Goal: Transaction & Acquisition: Purchase product/service

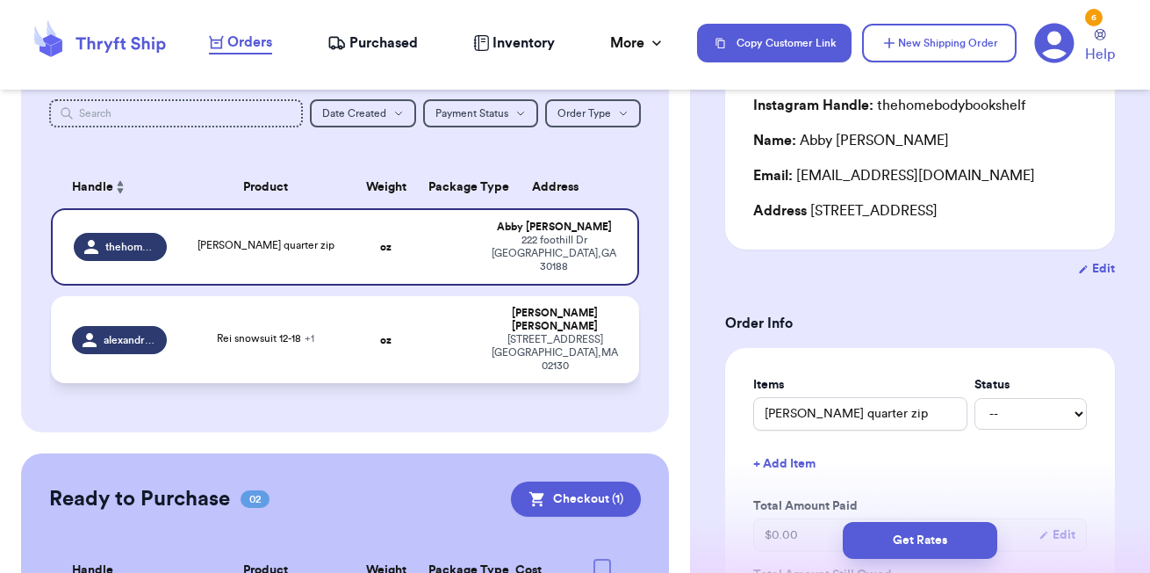
scroll to position [451, 0]
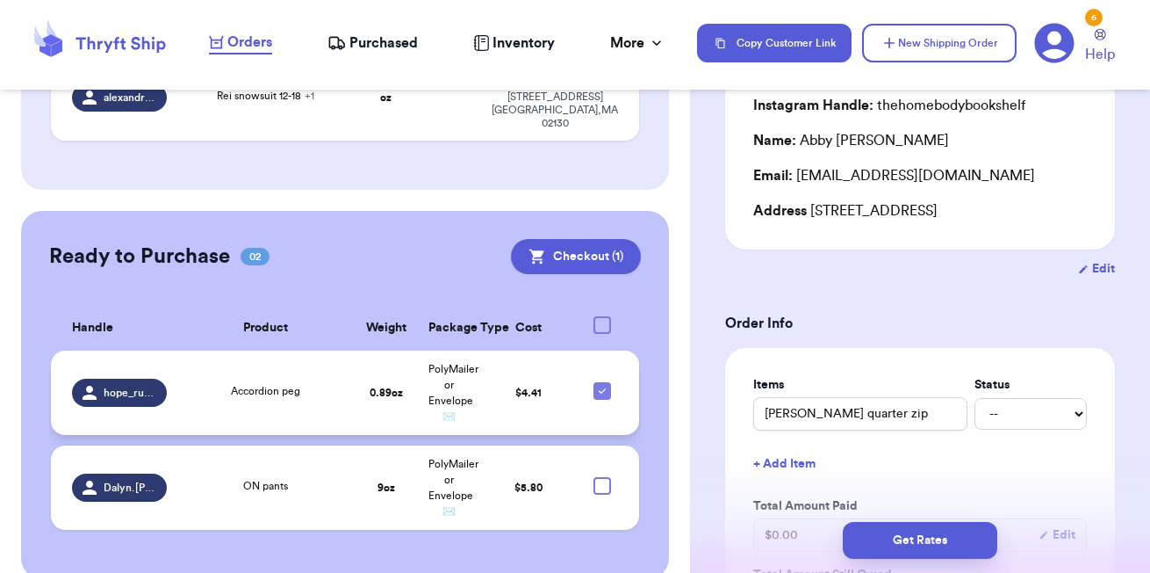
click at [279, 379] on td "Accordion peg" at bounding box center [265, 392] width 177 height 84
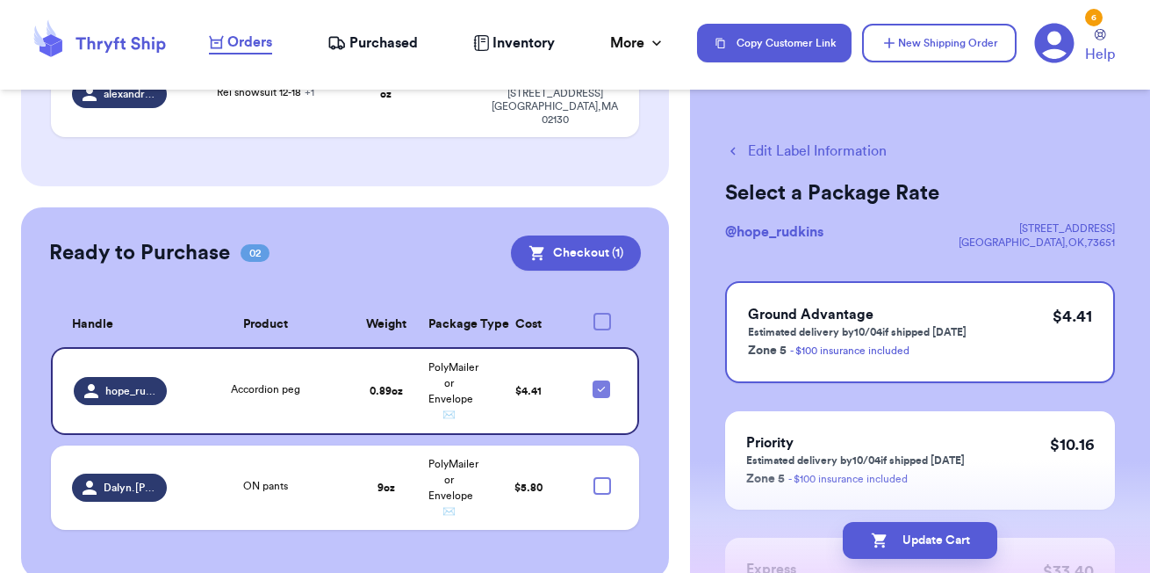
click at [809, 158] on button "Edit Label Information" at bounding box center [806, 151] width 162 height 21
checkbox input "false"
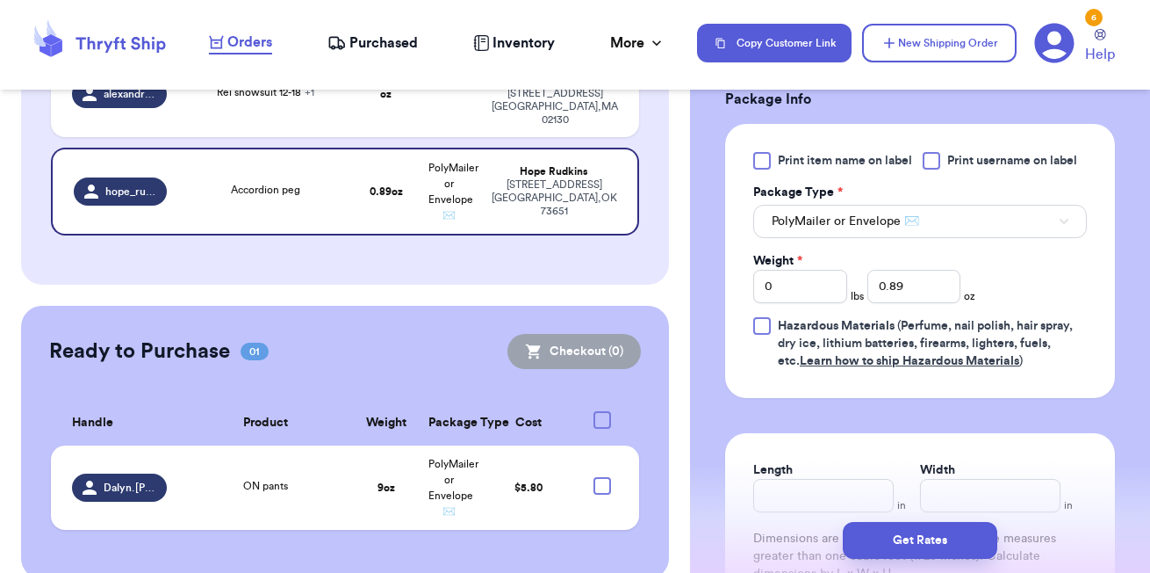
scroll to position [916, 0]
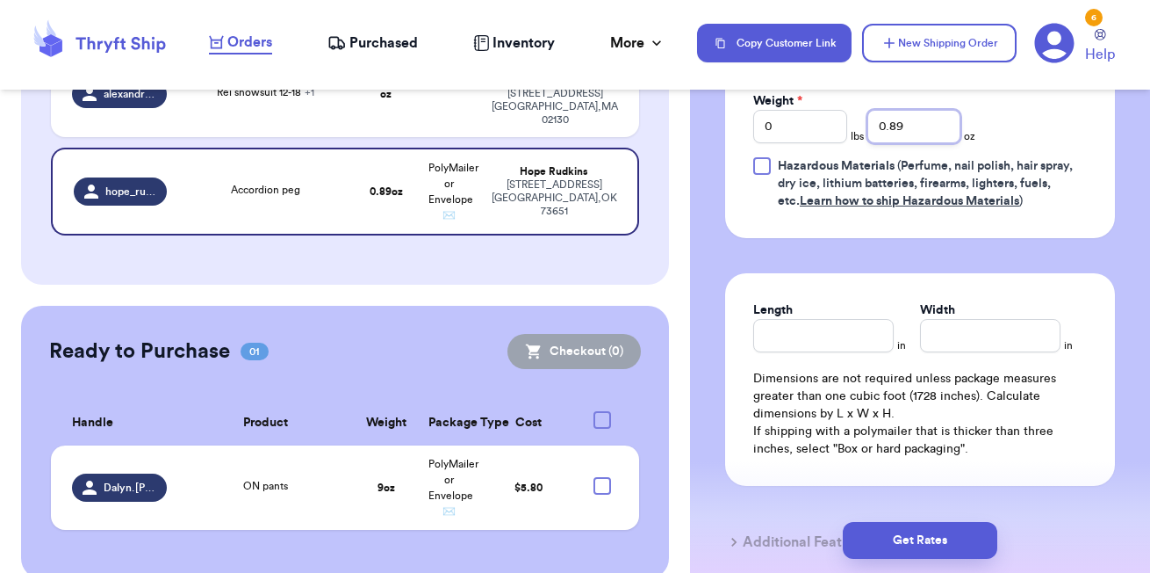
click at [925, 136] on input "0.89" at bounding box center [915, 126] width 94 height 33
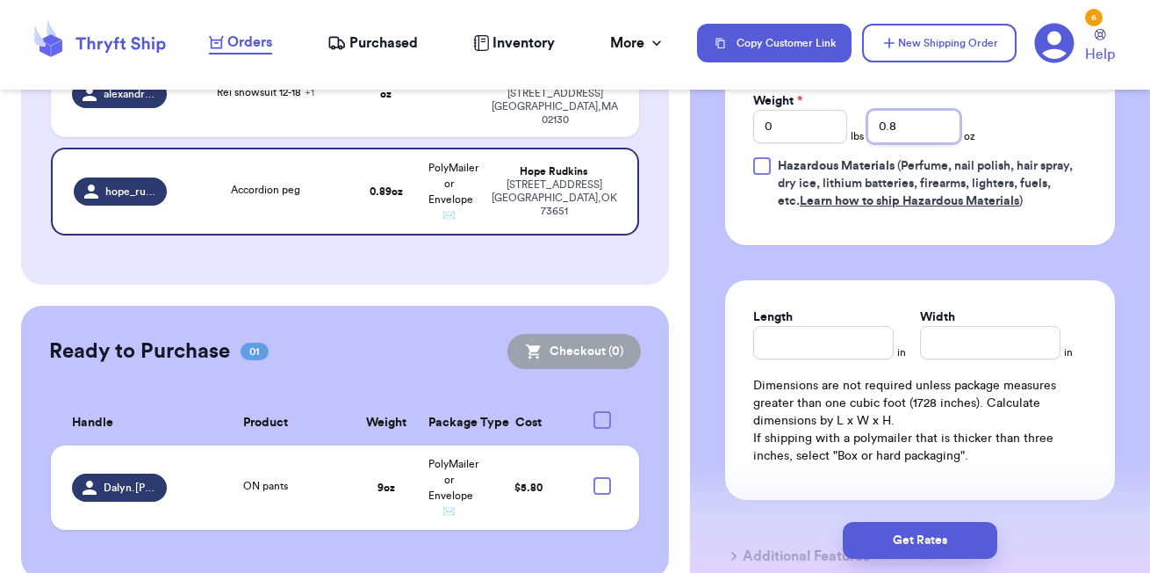
type input "0"
type input "9"
type input ".93"
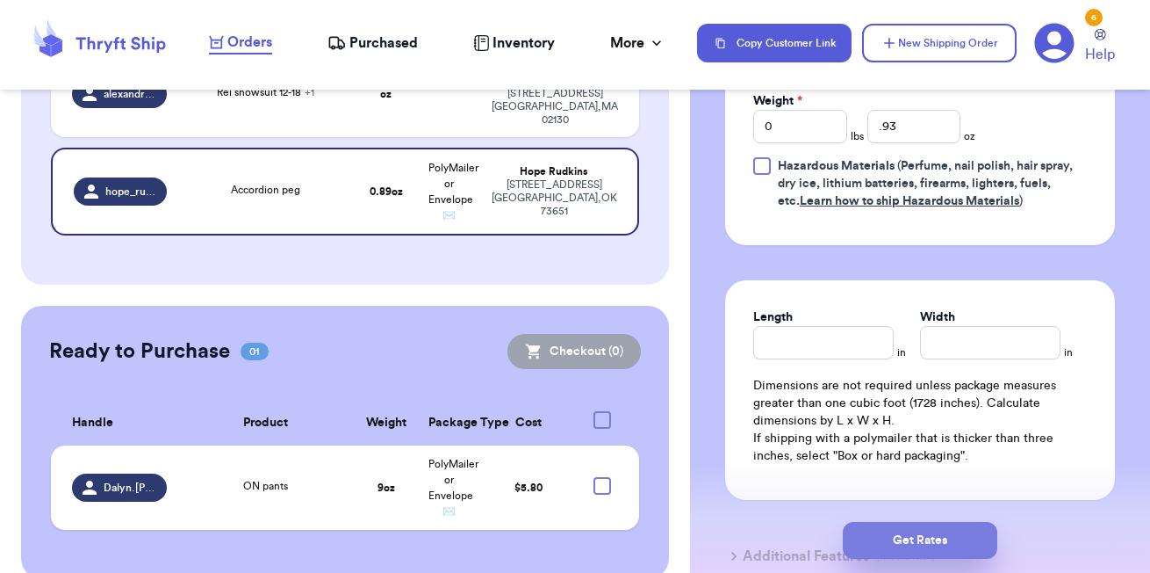
click at [927, 539] on button "Get Rates" at bounding box center [920, 540] width 155 height 37
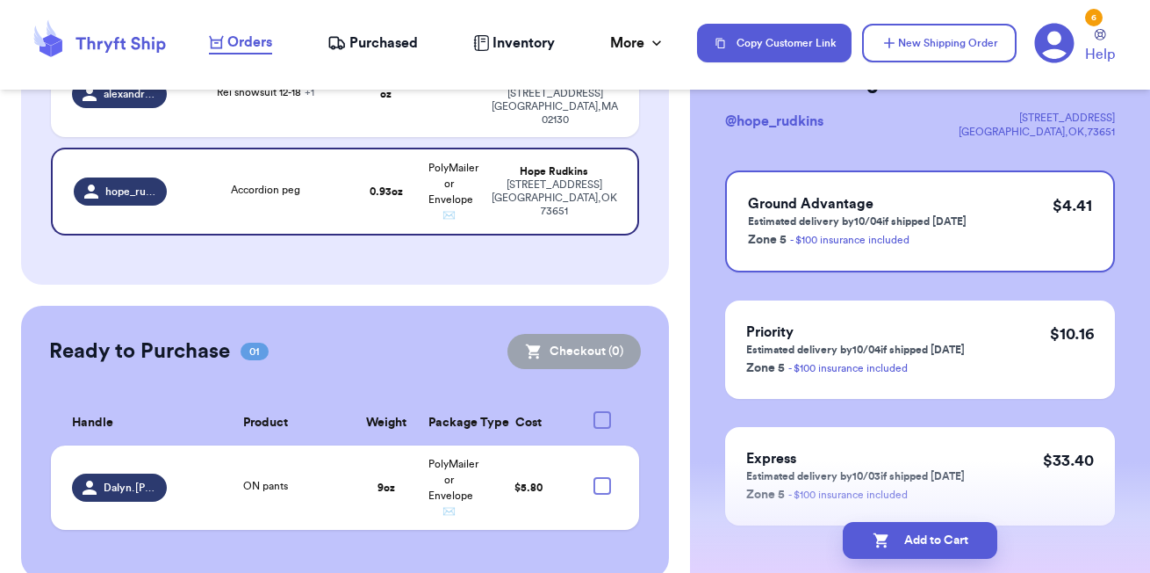
scroll to position [112, 0]
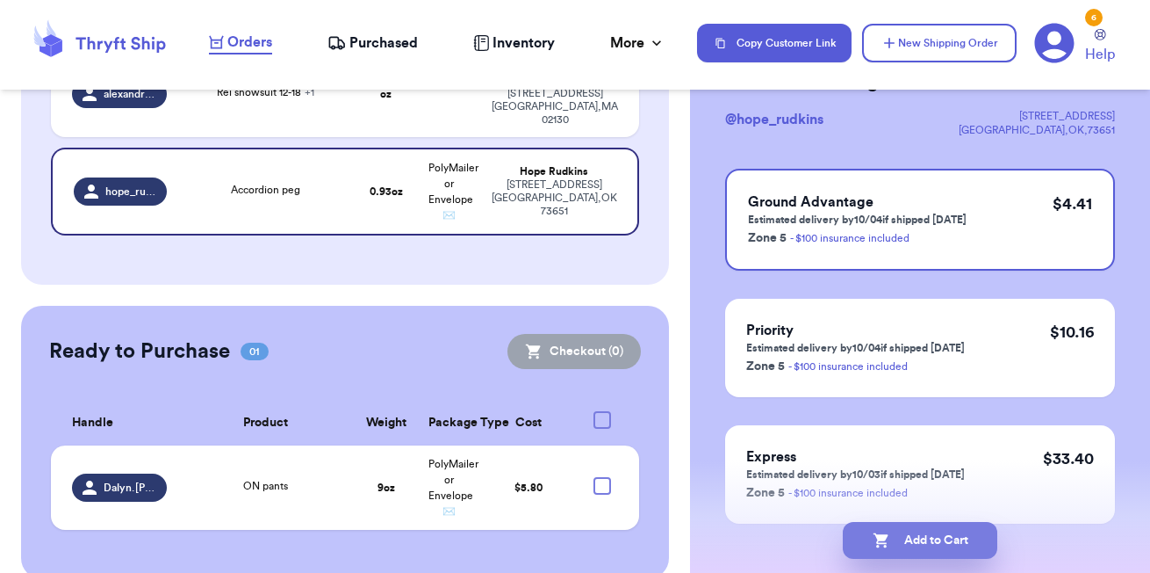
click at [947, 538] on button "Add to Cart" at bounding box center [920, 540] width 155 height 37
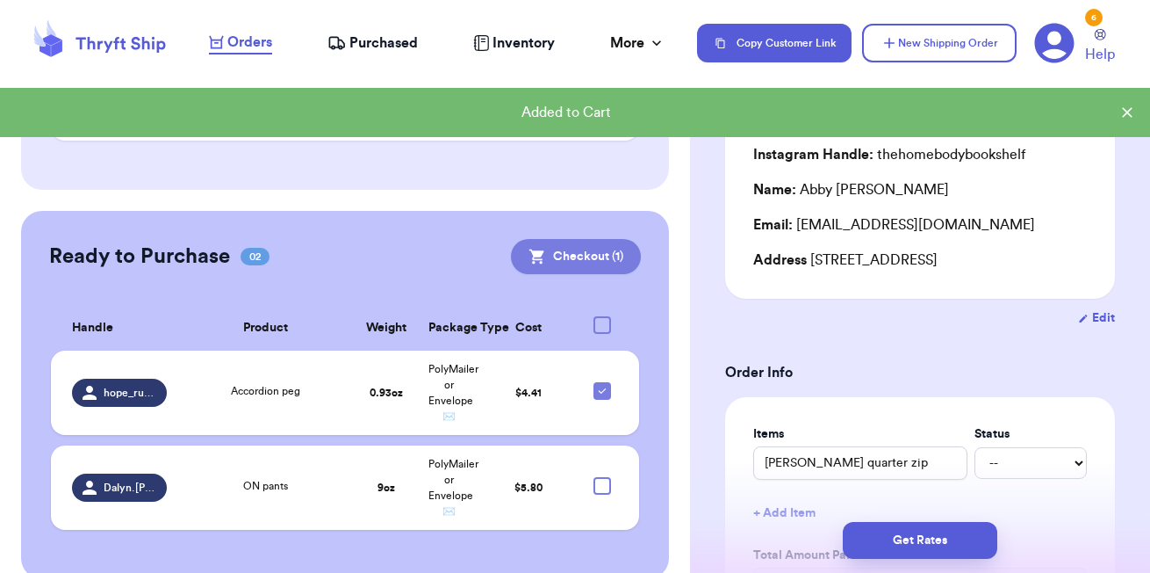
click at [623, 239] on button "Checkout ( 1 )" at bounding box center [576, 256] width 130 height 35
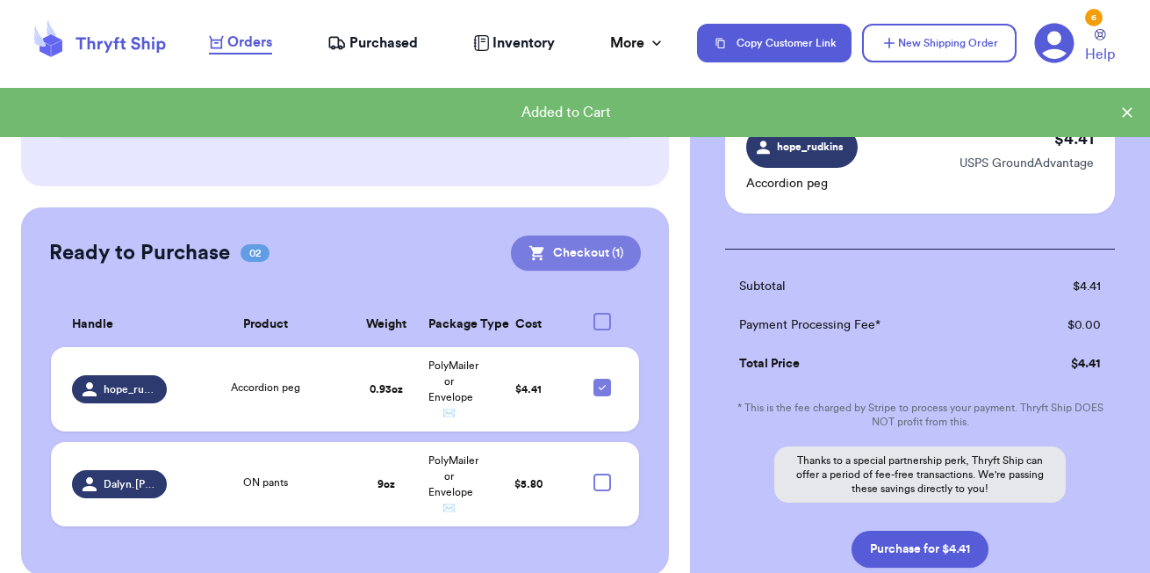
scroll to position [447, 0]
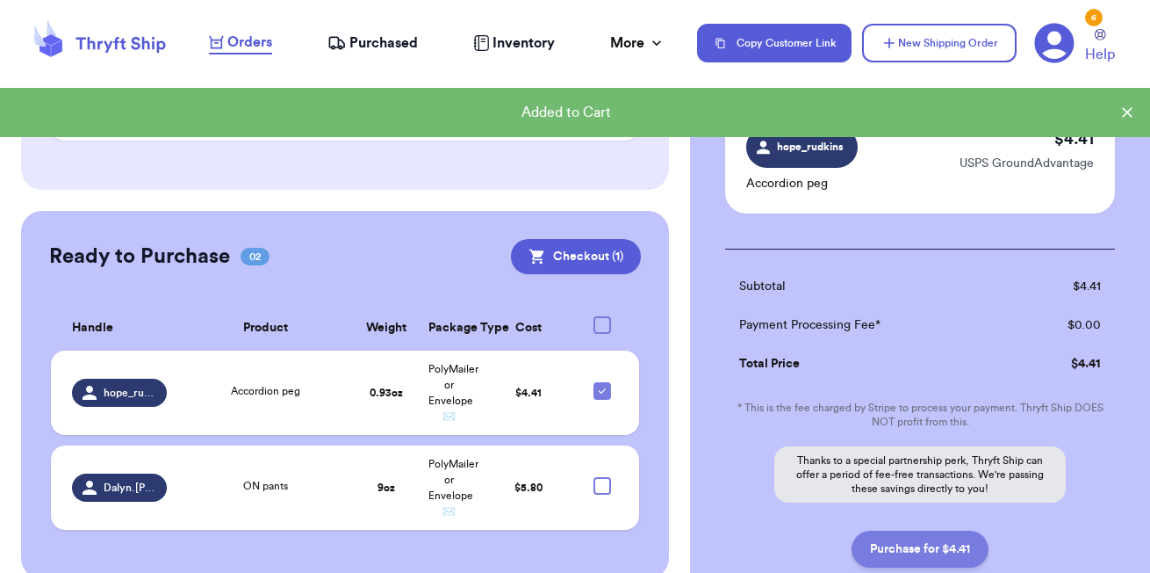
click at [924, 554] on button "Purchase for $4.41" at bounding box center [920, 548] width 137 height 37
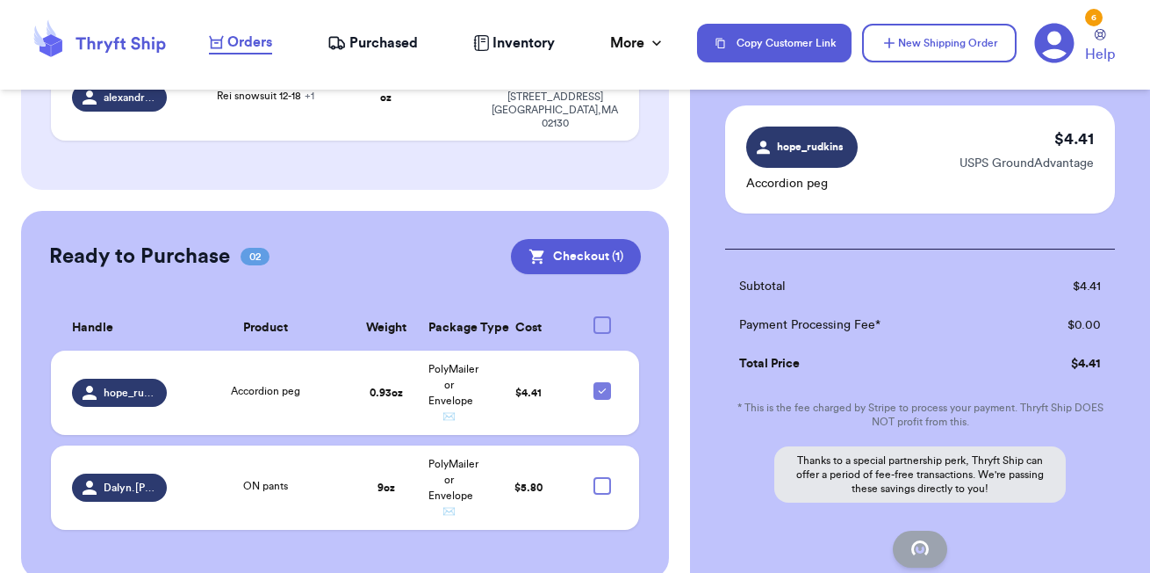
checkbox input "false"
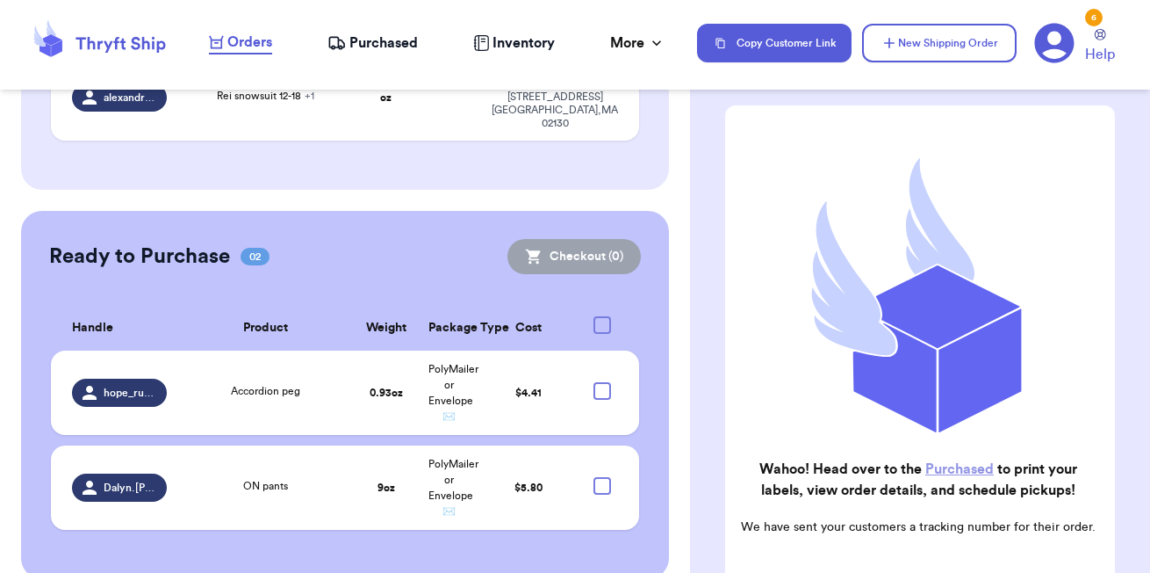
scroll to position [352, 0]
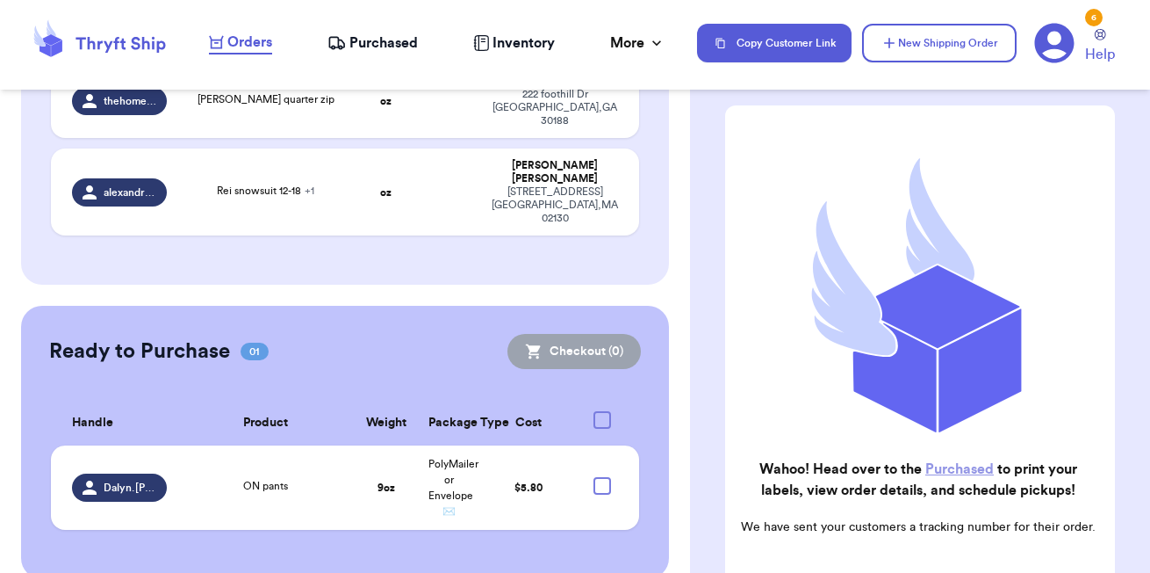
click at [241, 51] on span "Orders" at bounding box center [249, 42] width 45 height 21
click at [406, 49] on span "Purchased" at bounding box center [384, 42] width 69 height 21
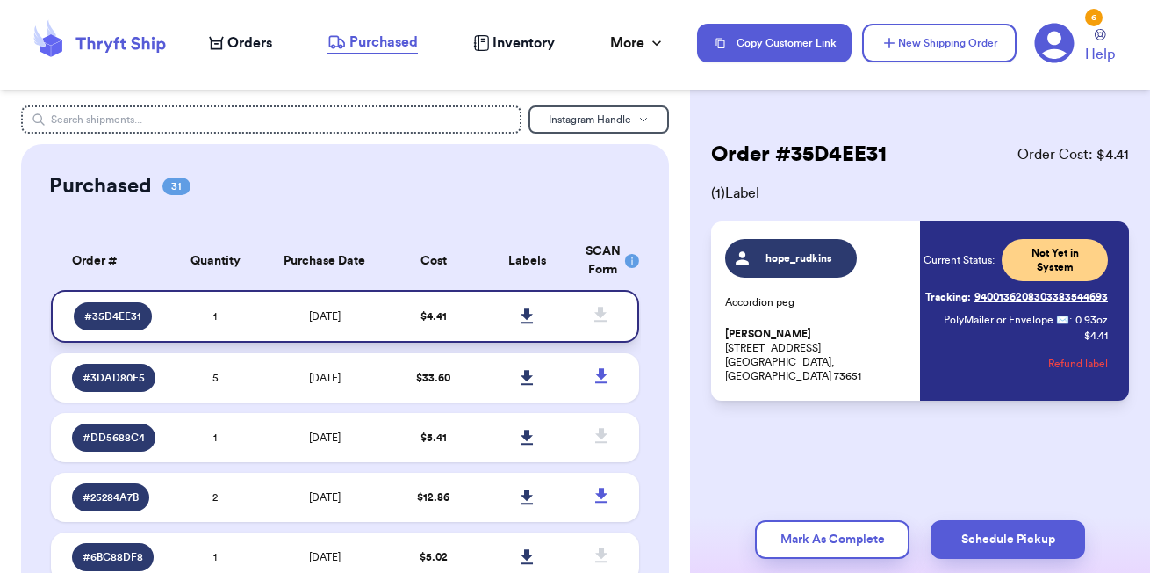
click at [535, 323] on link at bounding box center [527, 316] width 39 height 39
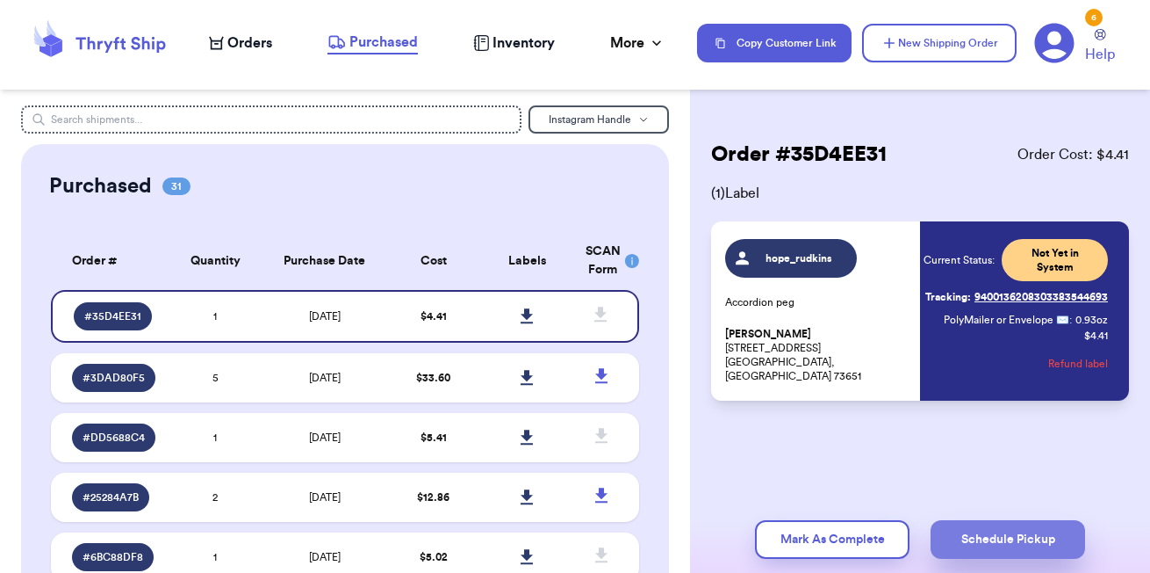
click at [970, 541] on button "Schedule Pickup" at bounding box center [1008, 539] width 155 height 39
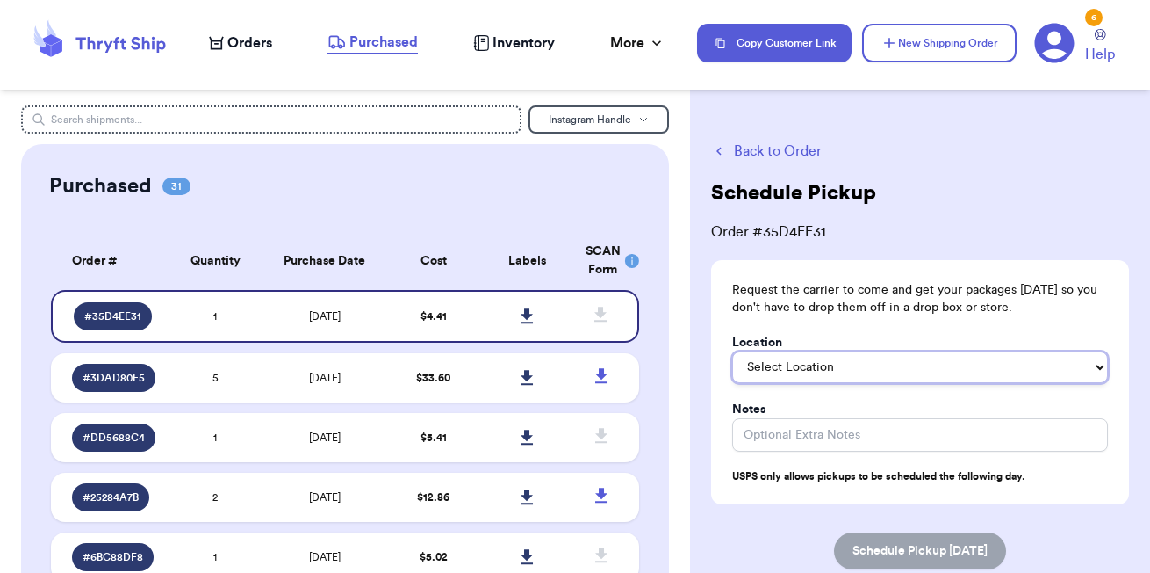
click at [928, 381] on select "Select Location In/At Mailbox On the Porch Front Door Back Door Side Door Knock…" at bounding box center [920, 367] width 376 height 32
select select "On the Porch"
click at [732, 351] on select "Select Location In/At Mailbox On the Porch Front Door Back Door Side Door Knock…" at bounding box center [920, 367] width 376 height 32
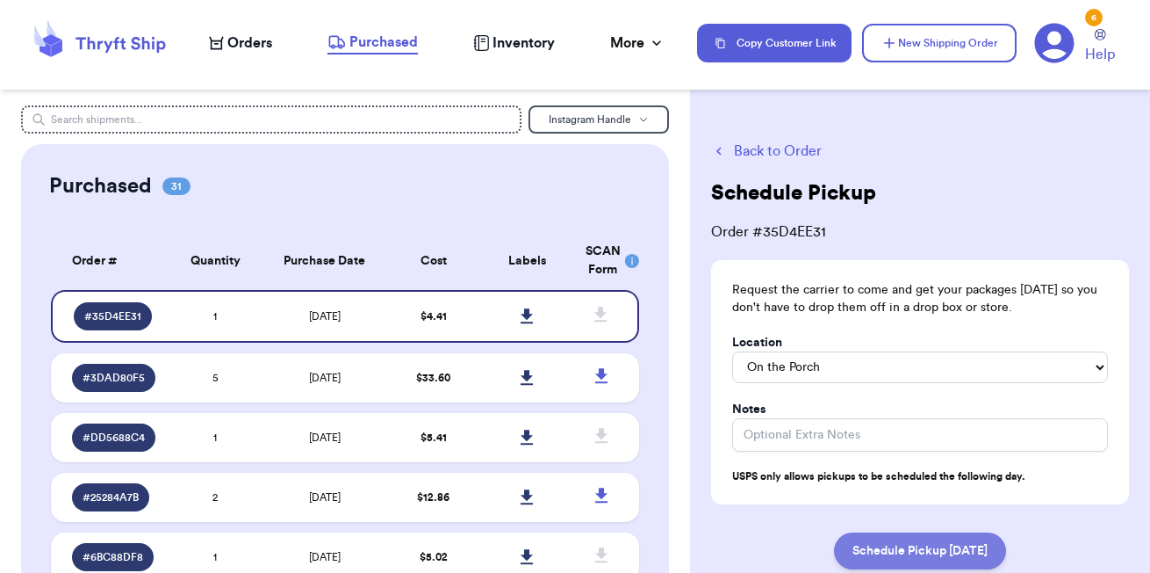
click at [920, 549] on button "Schedule Pickup [DATE]" at bounding box center [920, 550] width 172 height 37
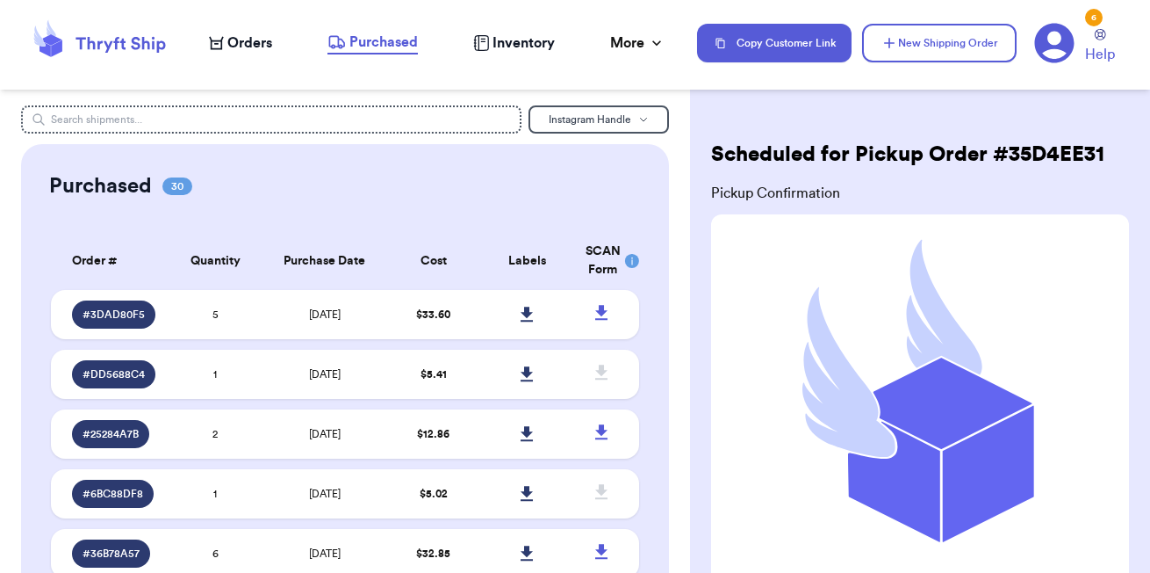
scroll to position [267, 0]
